Goal: Check status: Check status

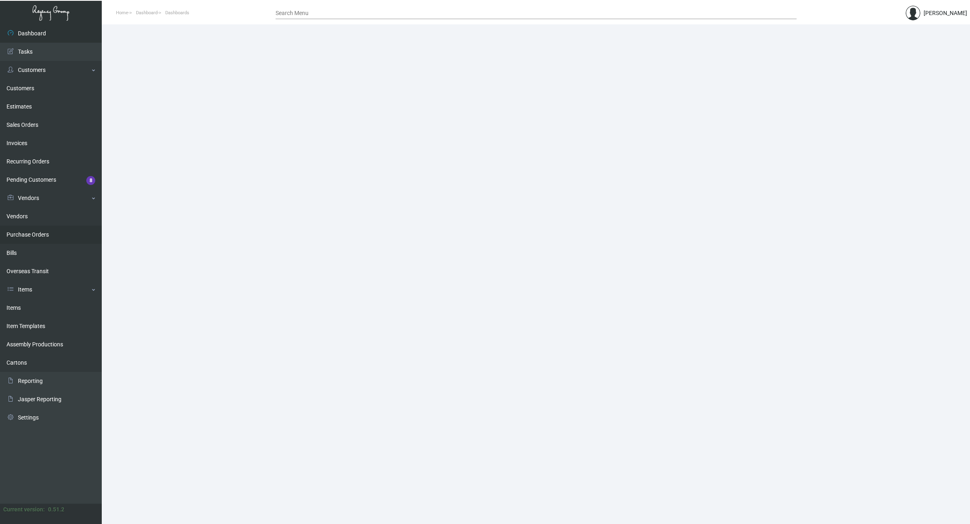
click at [34, 235] on link "Purchase Orders" at bounding box center [51, 235] width 102 height 18
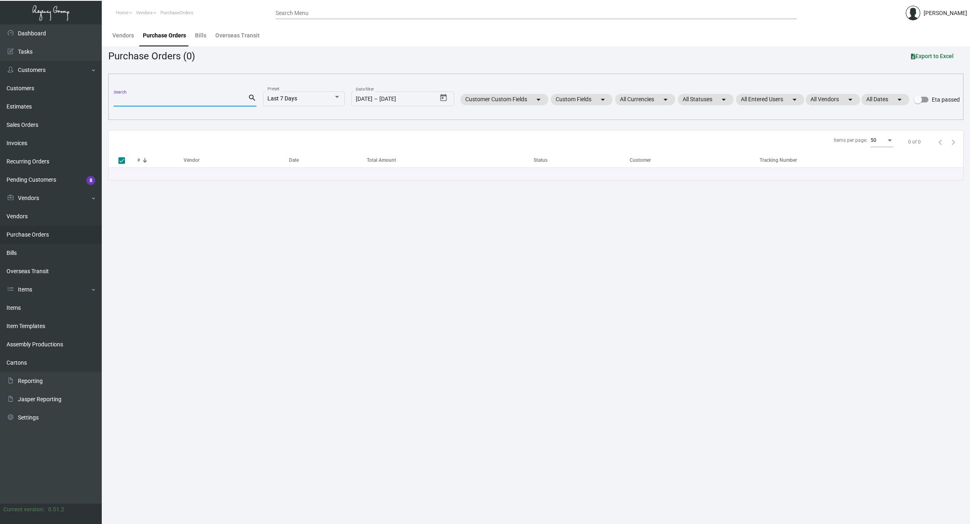
click at [168, 100] on input "Search" at bounding box center [181, 100] width 134 height 7
paste input "10815"
type input "10815"
checkbox input "false"
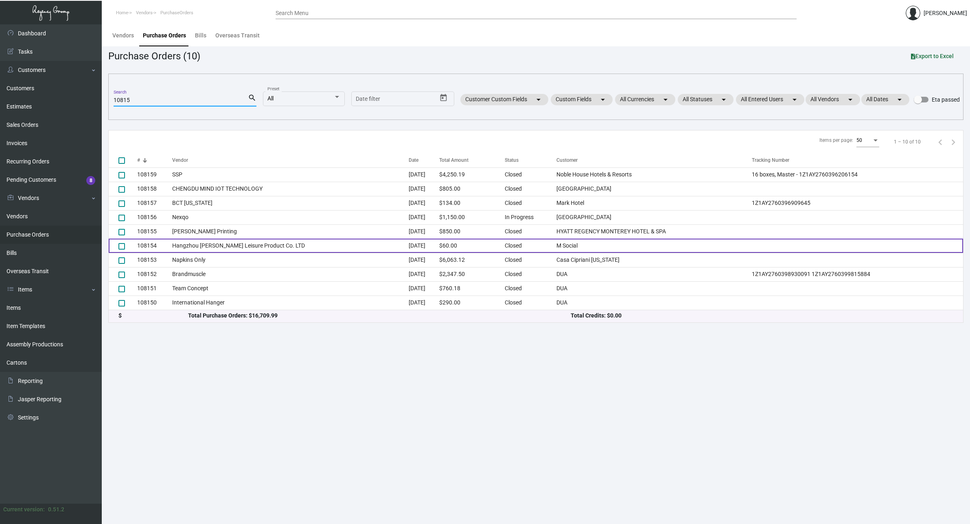
type input "10815"
click at [149, 246] on td "108154" at bounding box center [154, 246] width 35 height 14
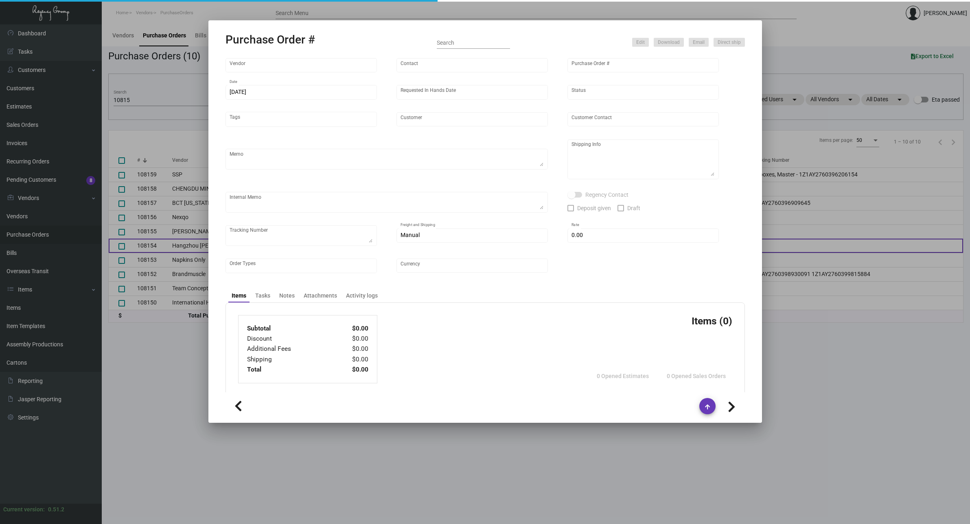
type input "Hangzhou [PERSON_NAME] Leisure Product Co. LTD"
type input "[PERSON_NAME]"
type input "108154"
type input "[DATE]"
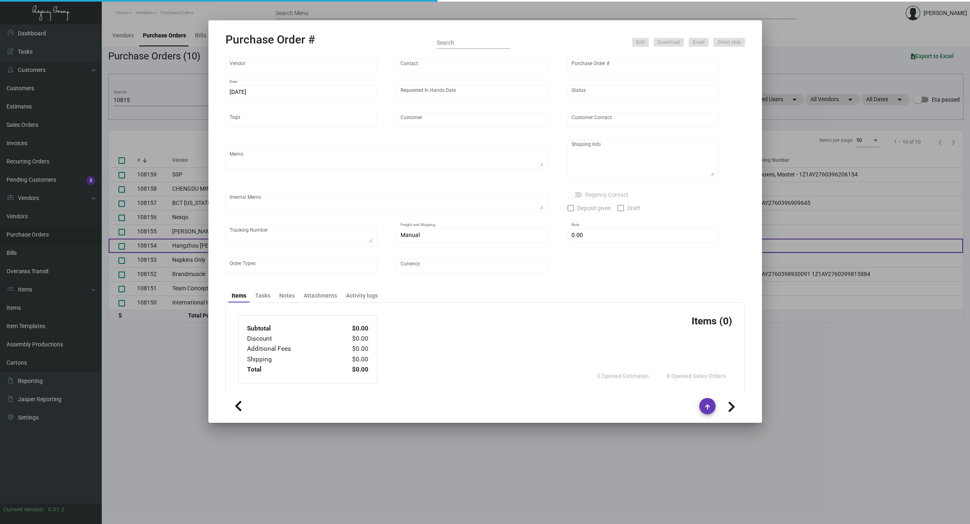
type input "M Social"
type textarea "Please ship by air to our NJ warehouse."
type textarea "Regency Group NJ - [PERSON_NAME] [STREET_ADDRESS]"
type textarea "estimated ship date: [DATE]/[DATE]"
checkbox input "true"
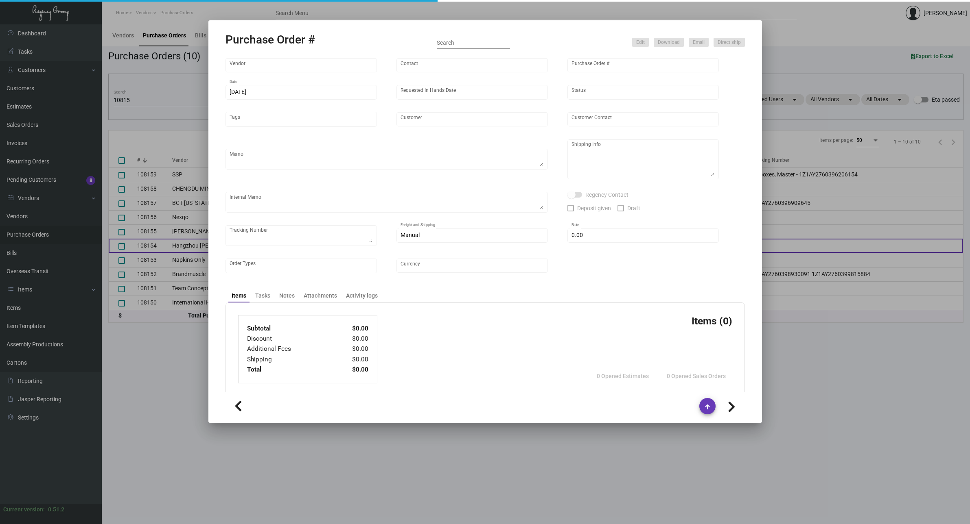
type input "$ 0.00"
type input "United States Dollar $"
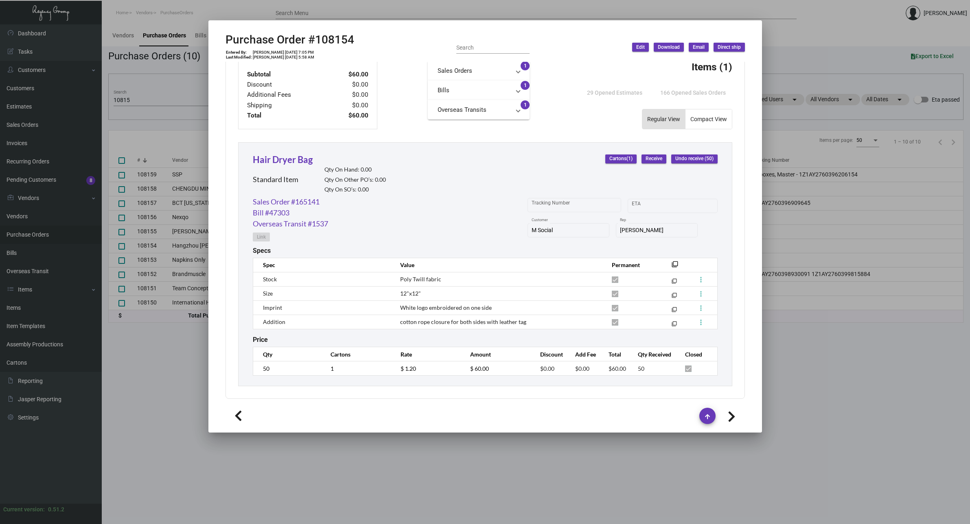
scroll to position [299, 0]
drag, startPoint x: 354, startPoint y: 39, endPoint x: 318, endPoint y: 38, distance: 35.4
click at [318, 38] on div "Purchase Order #108154 Entered By: [PERSON_NAME] [DATE] 7:05 PM Last Modified: …" at bounding box center [484, 47] width 519 height 29
click at [196, 148] on div at bounding box center [485, 262] width 970 height 524
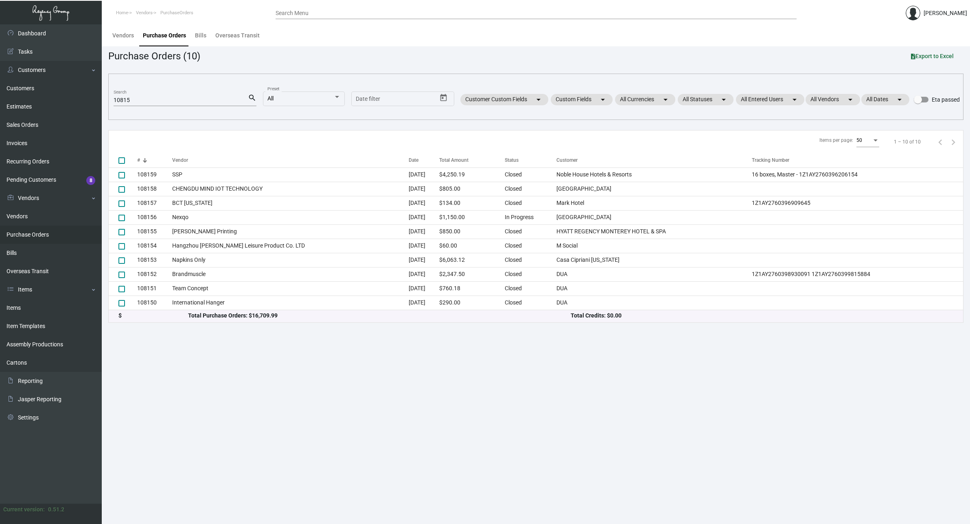
click at [168, 100] on input "10815" at bounding box center [181, 100] width 134 height 7
click at [169, 357] on main "Vendors Purchase Orders Bills Overseas Transit Purchase Orders (10) Export to E…" at bounding box center [536, 274] width 868 height 500
click at [647, 386] on main "Vendors Purchase Orders Bills Overseas Transit Purchase Orders (10) Export to E…" at bounding box center [536, 274] width 868 height 500
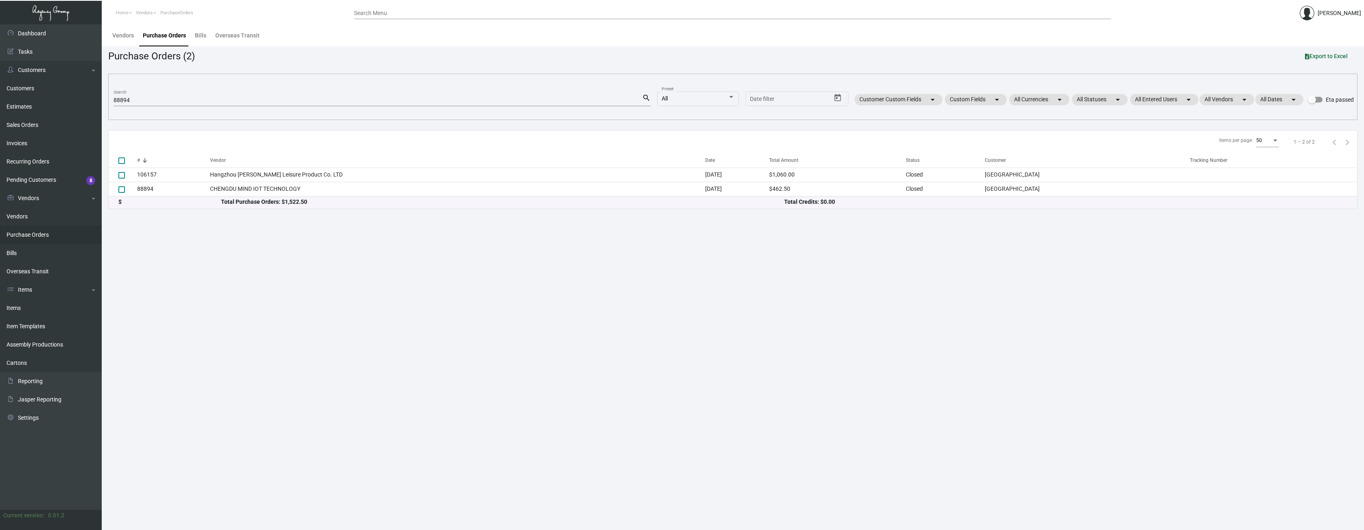
click at [288, 309] on main "Vendors Purchase Orders Bills Overseas Transit Purchase Orders (2) Export to Ex…" at bounding box center [733, 277] width 1262 height 506
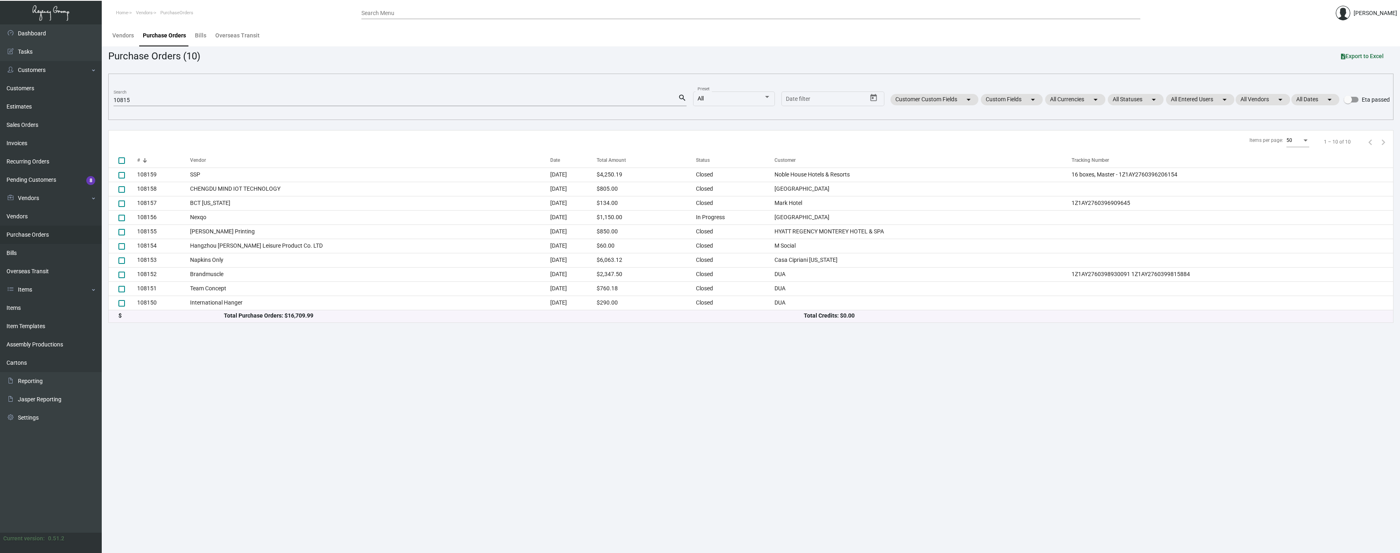
click at [135, 102] on input "10815" at bounding box center [396, 100] width 564 height 7
paste input "PO#105094 cotton pad"
type input "PO#105094 cotton pad"
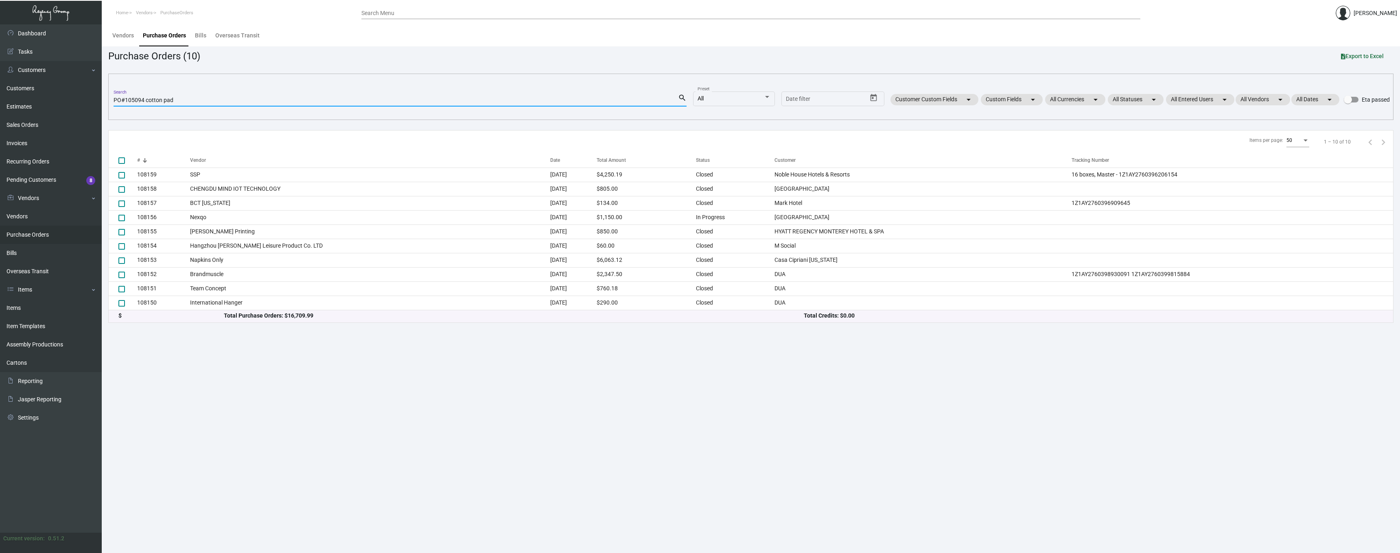
checkbox input "true"
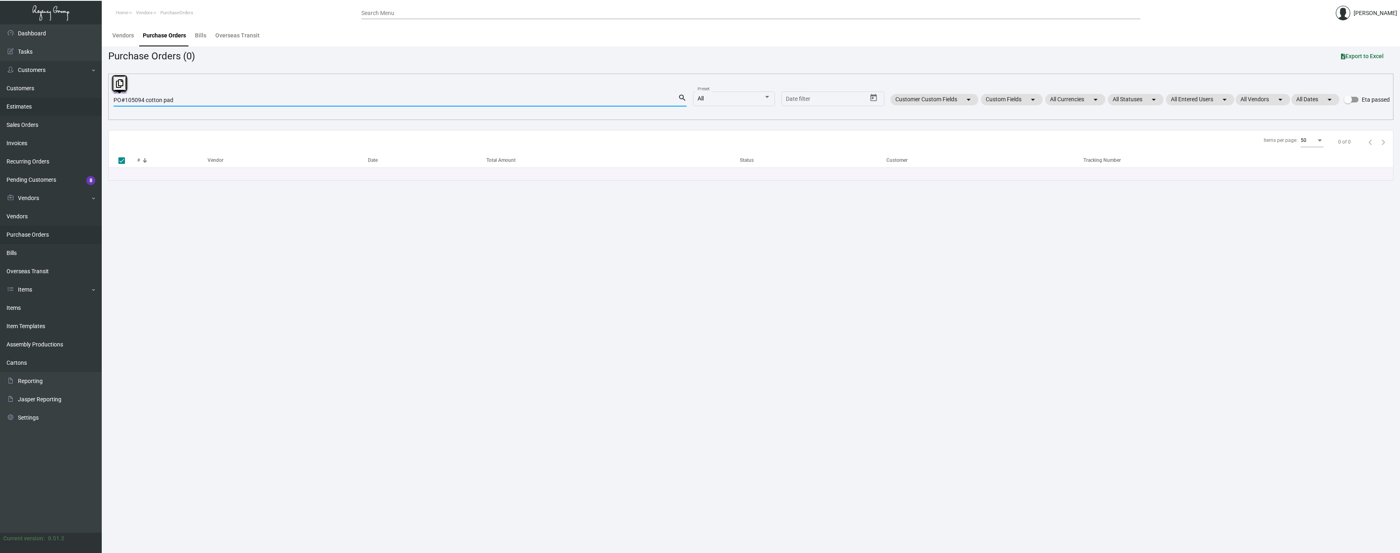
drag, startPoint x: 126, startPoint y: 100, endPoint x: 101, endPoint y: 100, distance: 25.2
click at [101, 100] on div "Dashboard Dashboard Tasks Customers Customers Estimates Sales Orders Invoices R…" at bounding box center [700, 288] width 1400 height 529
click at [173, 102] on input "105094 cotton pad" at bounding box center [396, 100] width 564 height 7
type input "105094"
checkbox input "false"
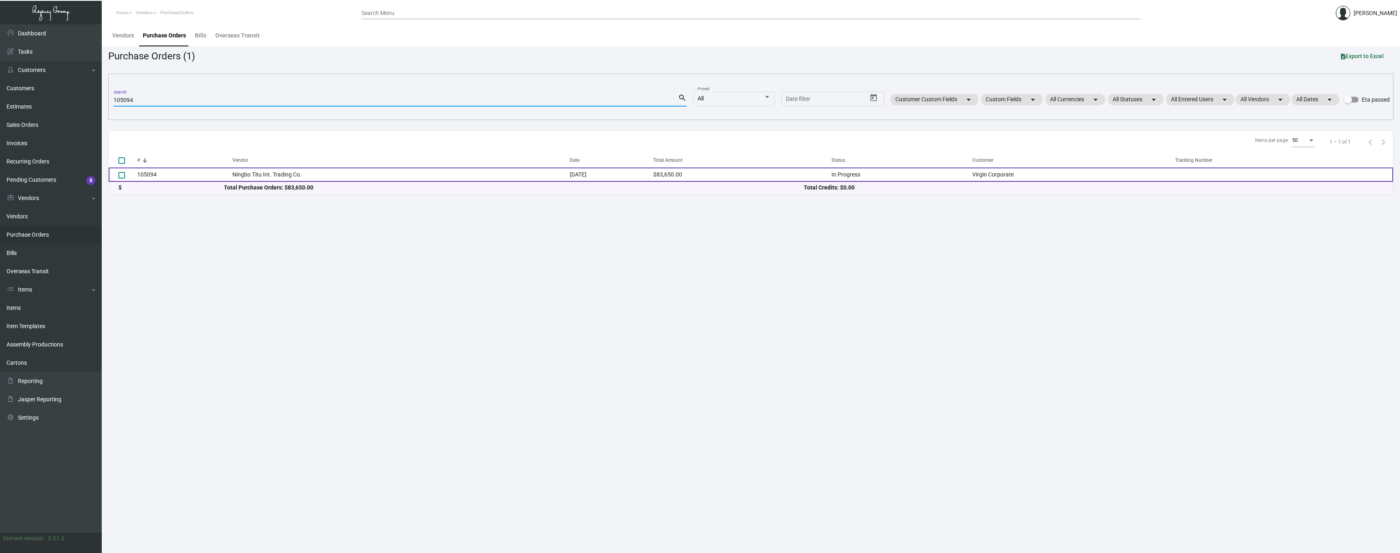
type input "105094"
click at [162, 176] on td "105094" at bounding box center [184, 175] width 95 height 14
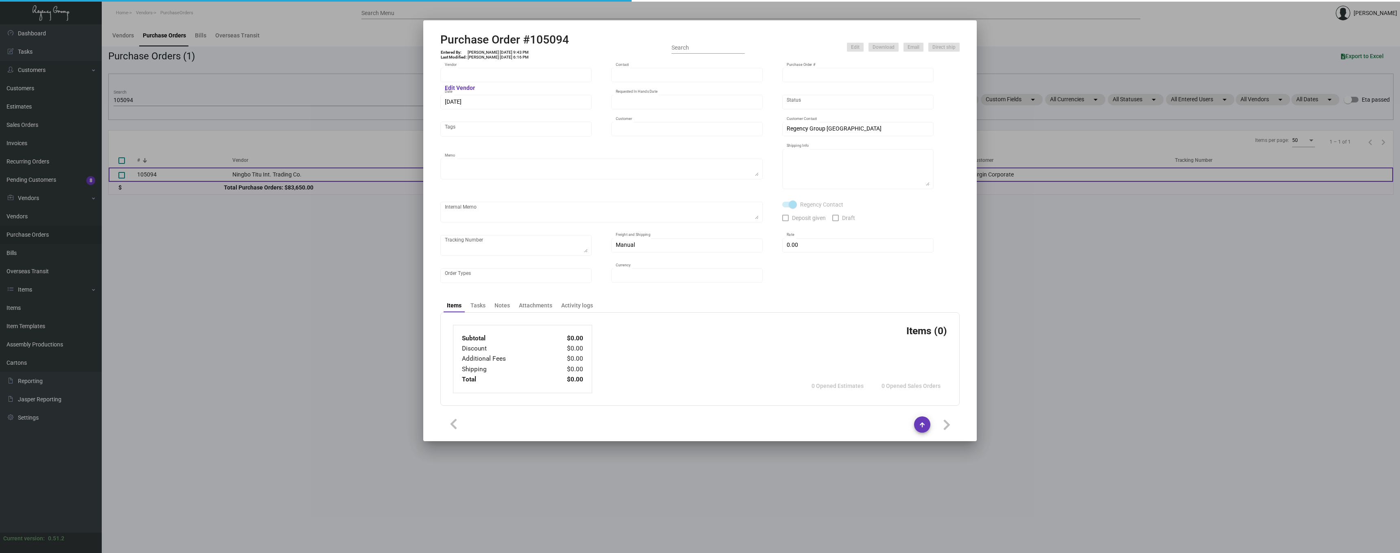
type input "Ningbo Titu Int. Trading Co."
type input "Skipper -"
type input "105094"
type input "5/3/2024"
type input "6/14/2024"
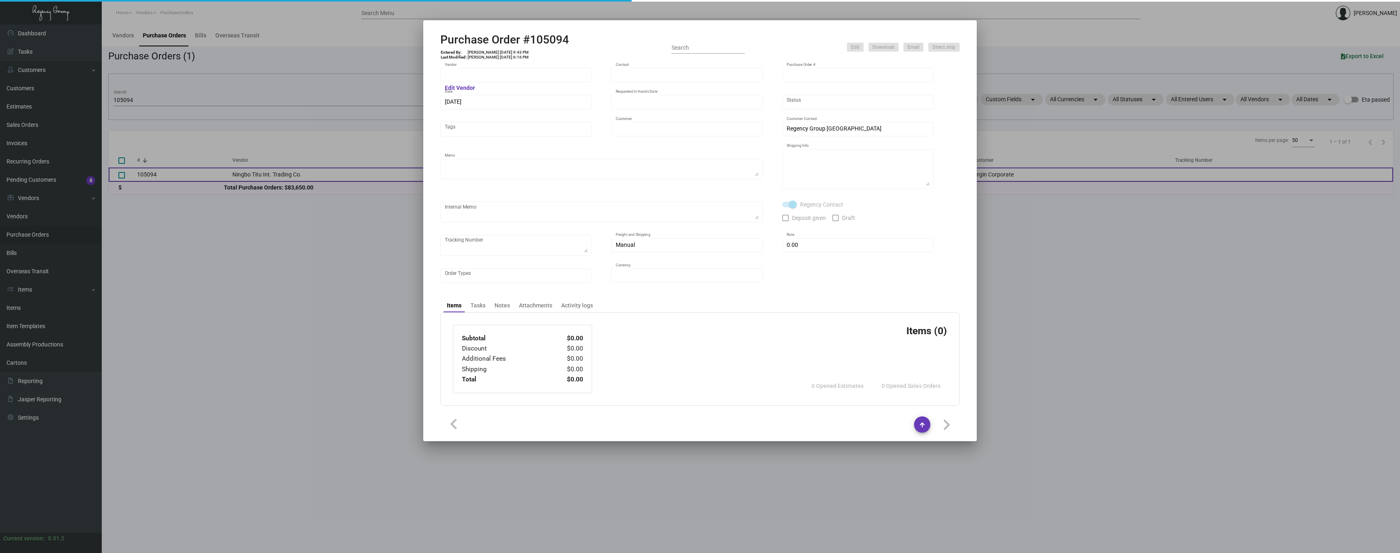
type input "Virgin Corporate"
type textarea "Please process this order after all the samples have been approved. Shipping: b…"
type textarea "Regency Group NJ - [PERSON_NAME] [STREET_ADDRESS]"
checkbox input "true"
type input "$ 0.00"
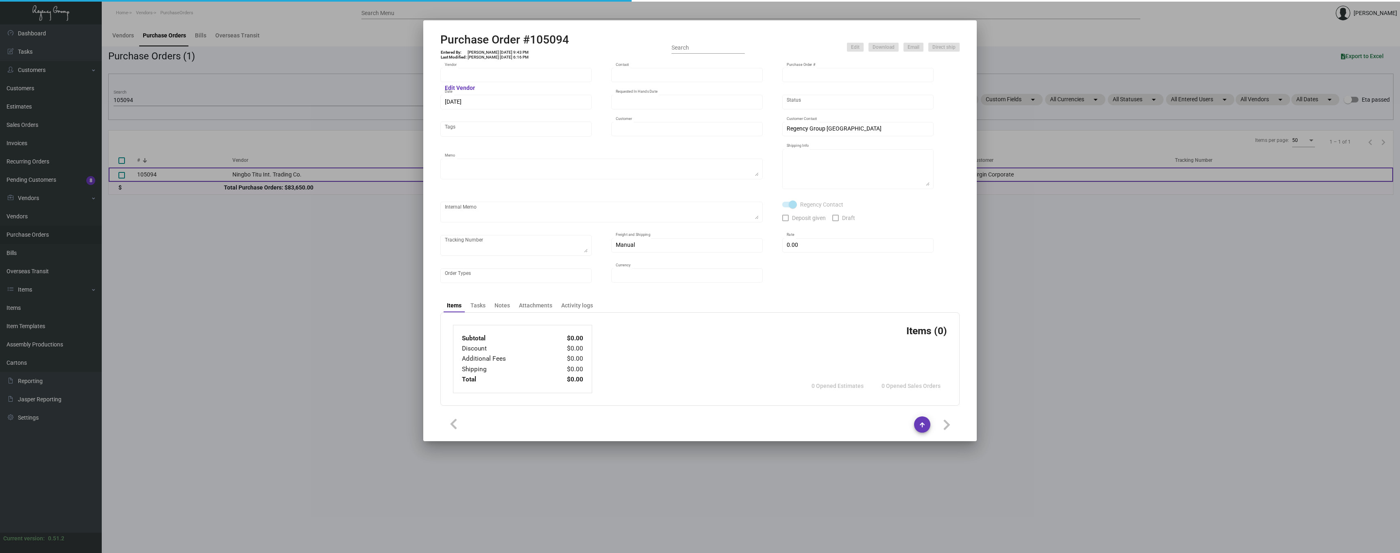
type input "United States Dollar $"
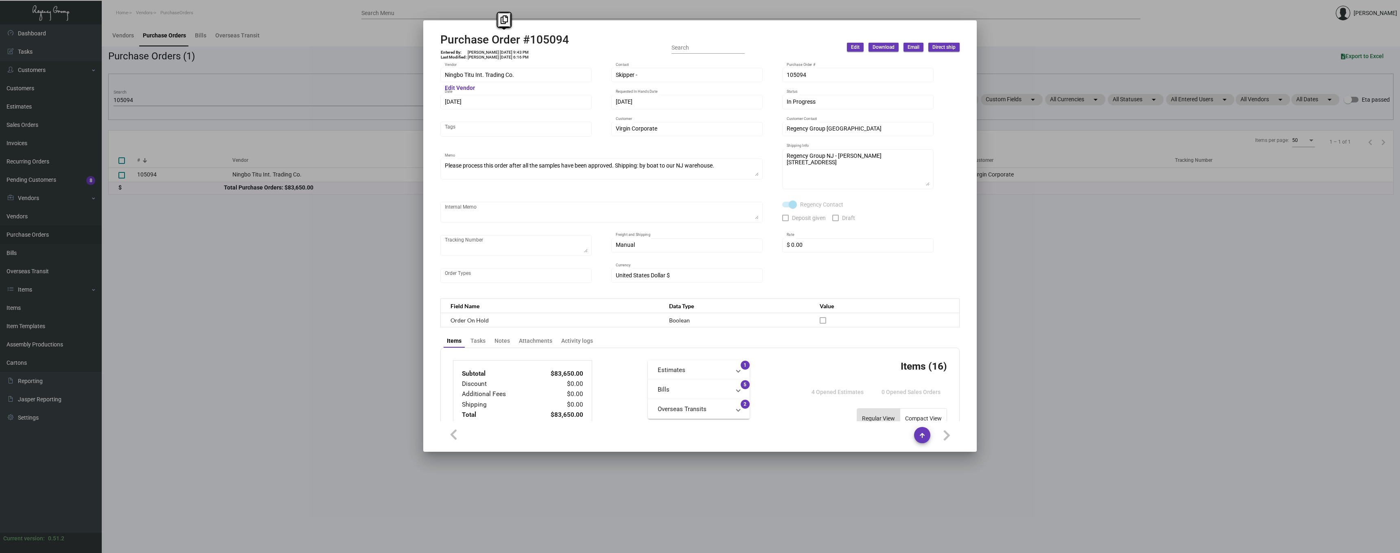
drag, startPoint x: 570, startPoint y: 39, endPoint x: 437, endPoint y: 37, distance: 133.1
click at [437, 37] on mat-dialog-container "Purchase Order #105094 Entered By: Ishita Mahajan 5/3/24, 9:43 PM Last Modified…" at bounding box center [699, 236] width 553 height 432
copy h2 "Purchase Order #105094"
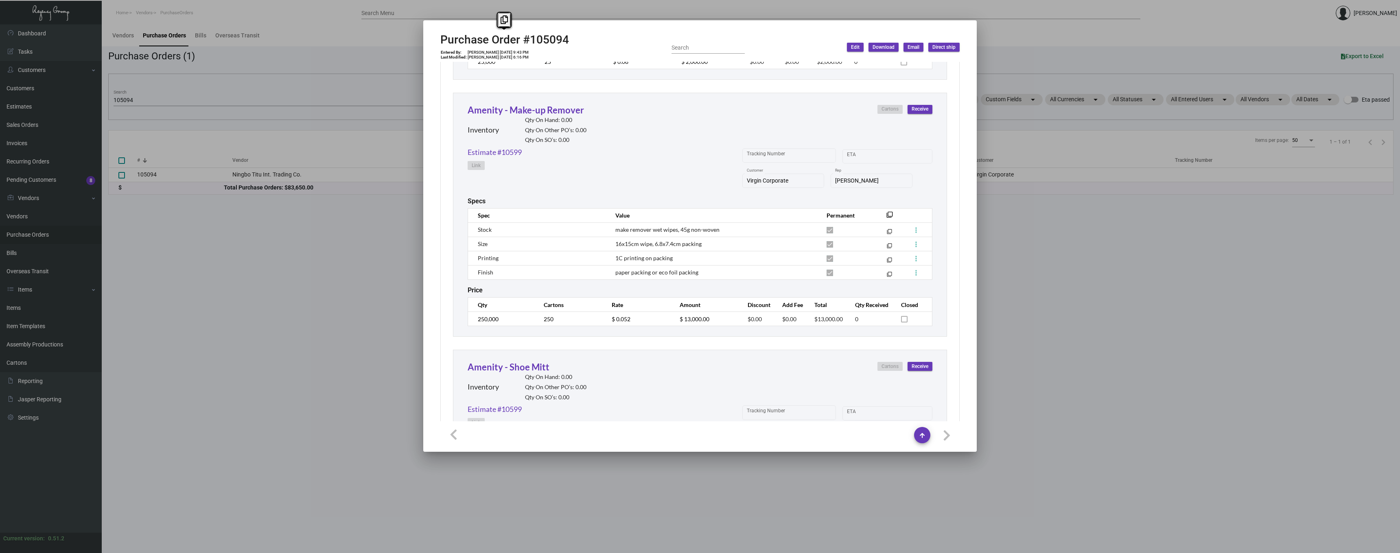
scroll to position [1448, 0]
click at [164, 302] on div at bounding box center [700, 276] width 1400 height 553
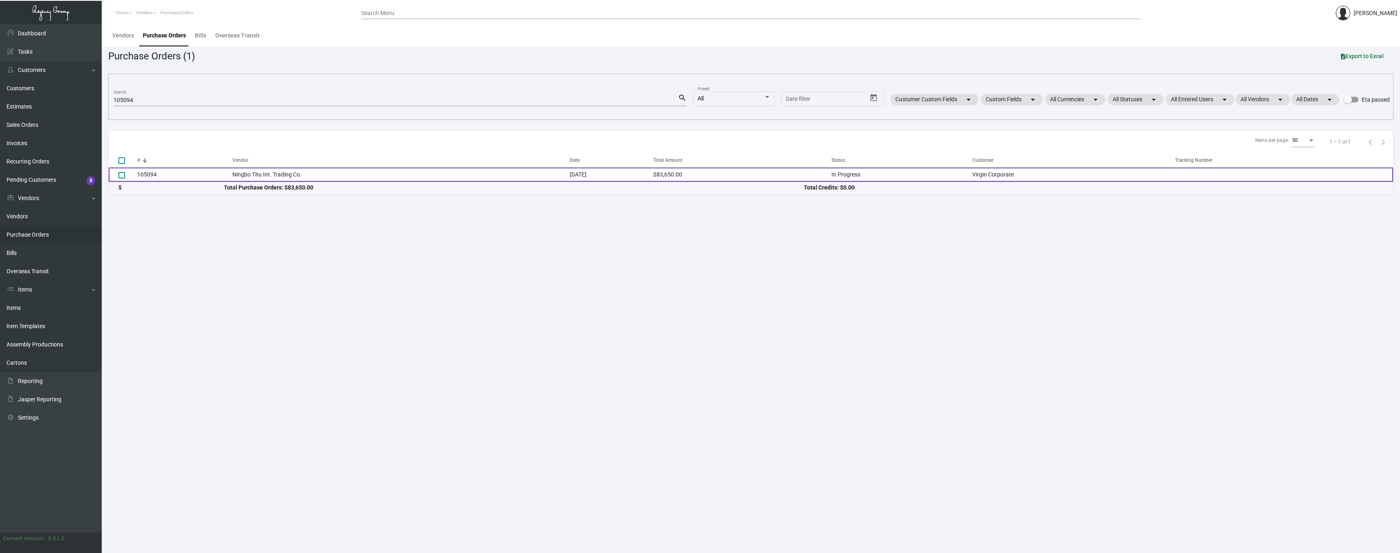
click at [151, 174] on td "105094" at bounding box center [184, 175] width 95 height 14
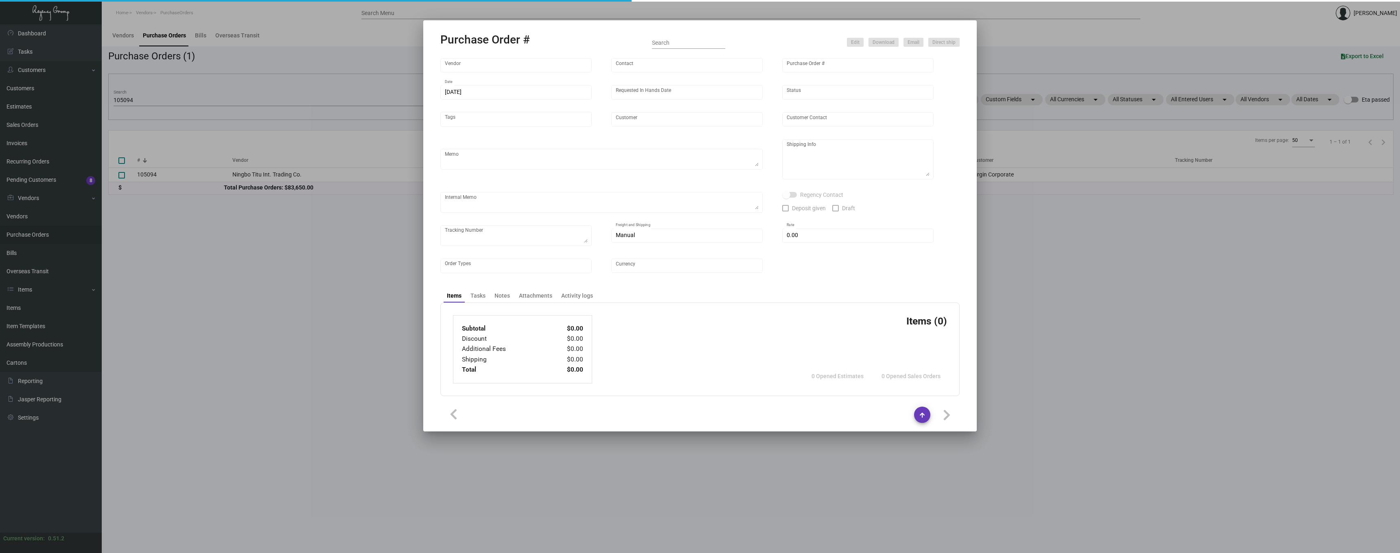
type input "Ningbo Titu Int. Trading Co."
type input "Skipper -"
type input "105094"
type input "5/3/2024"
type input "6/14/2024"
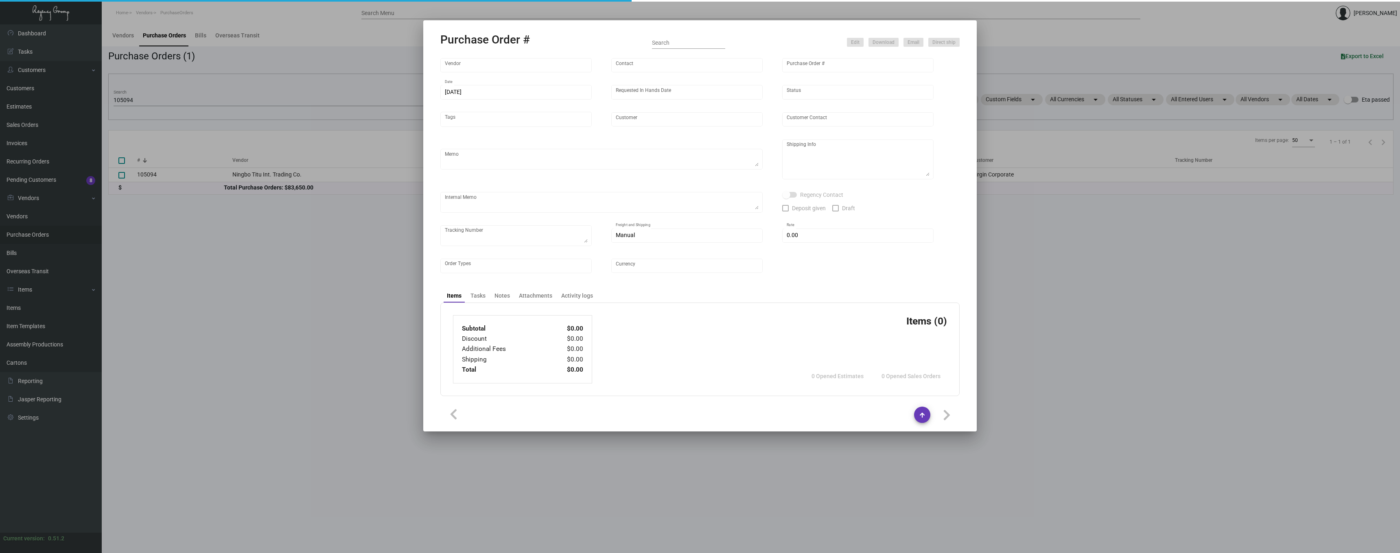
type input "Virgin Corporate"
type textarea "Please process this order after all the samples have been approved. Shipping: b…"
type textarea "Regency Group NJ - [PERSON_NAME] [STREET_ADDRESS]"
checkbox input "true"
type input "$ 0.00"
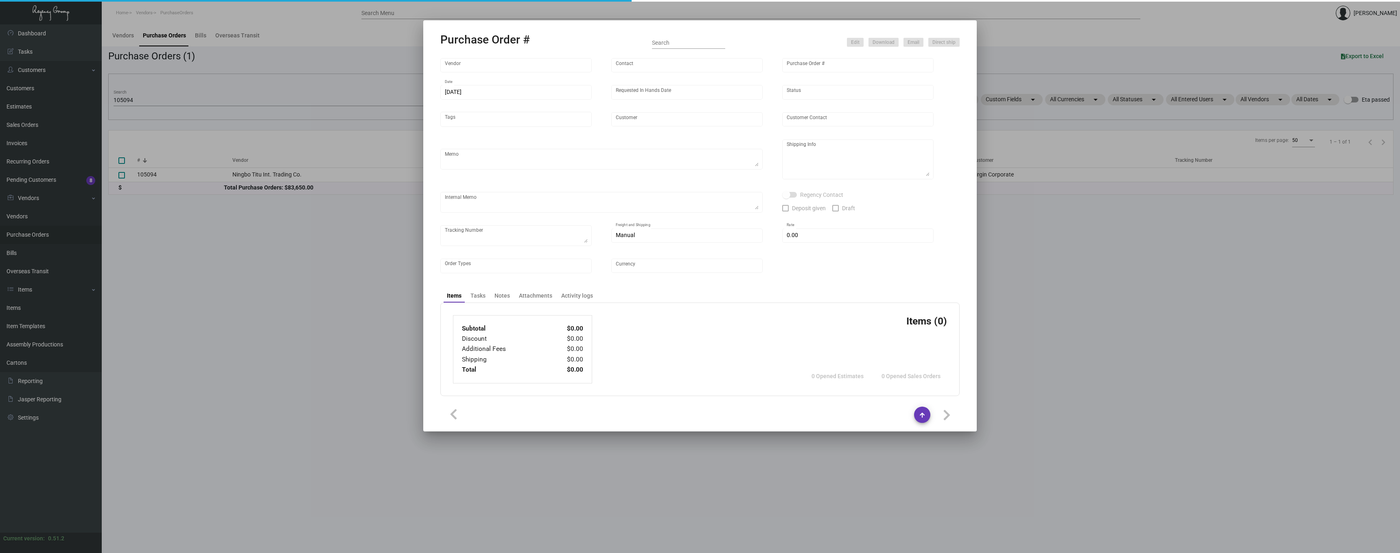
type input "United States Dollar $"
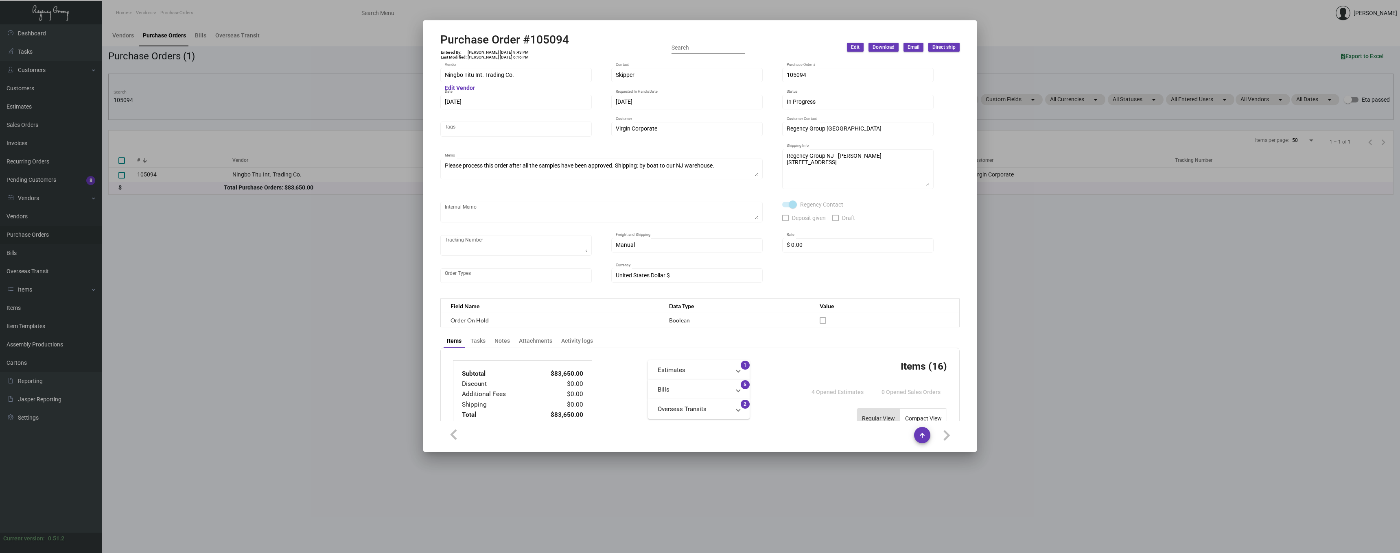
scroll to position [0, 0]
drag, startPoint x: 568, startPoint y: 41, endPoint x: 439, endPoint y: 39, distance: 129.8
click at [439, 39] on mat-dialog-container "Purchase Order #105094 Entered By: Ishita Mahajan 5/3/24, 9:43 PM Last Modified…" at bounding box center [699, 236] width 553 height 432
copy h2 "Purchase Order #105094"
